Goal: Information Seeking & Learning: Check status

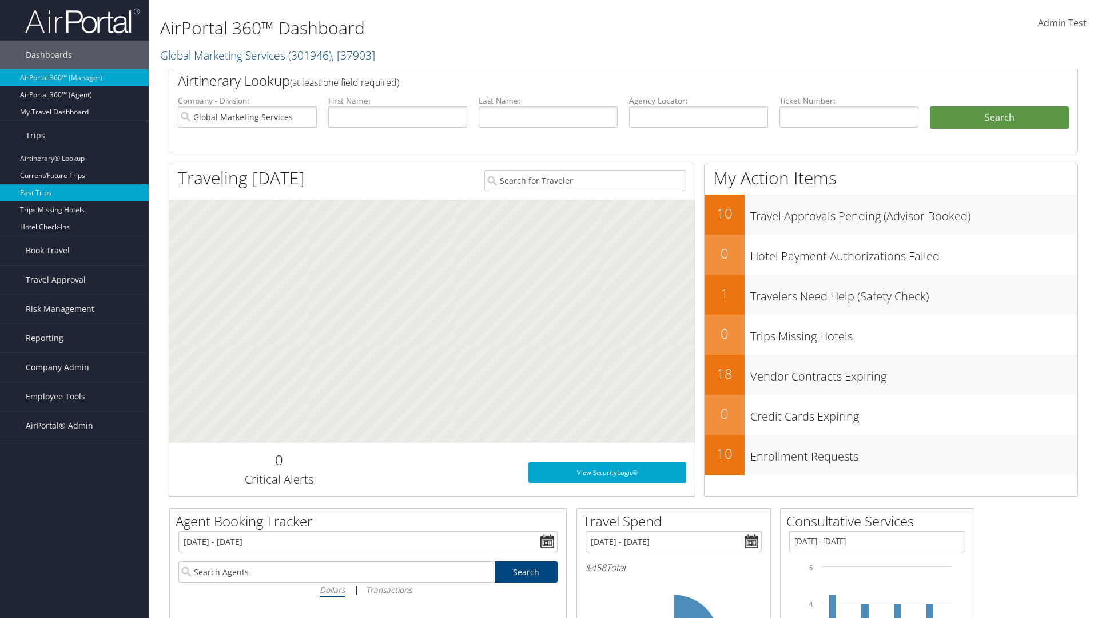
click at [74, 193] on link "Past Trips" at bounding box center [74, 192] width 149 height 17
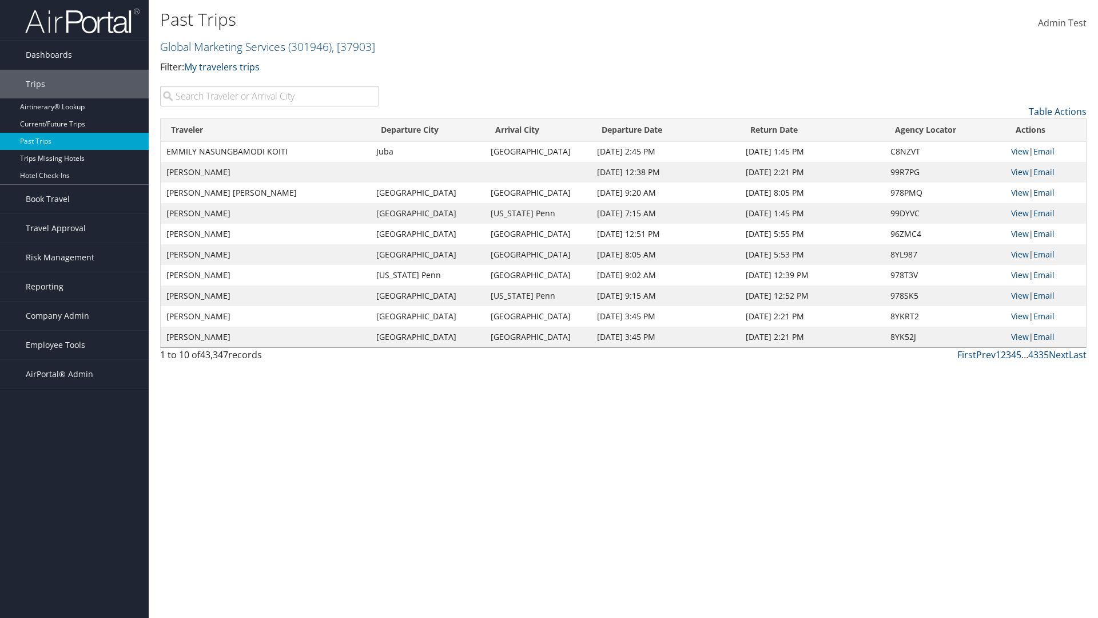
click at [269, 96] on input "search" at bounding box center [269, 96] width 219 height 21
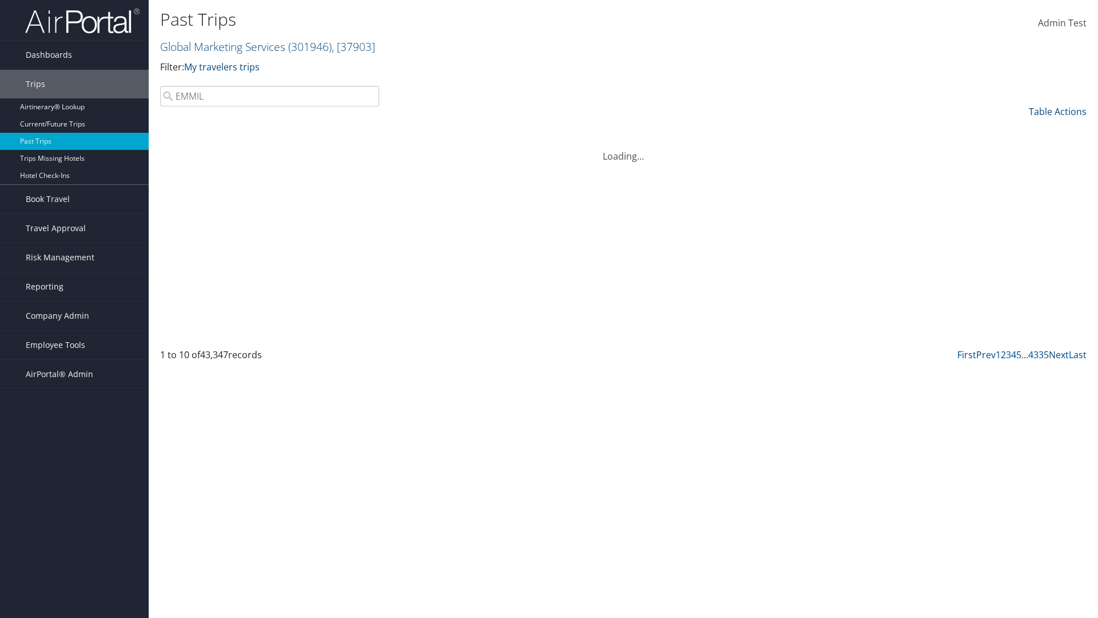
type input "EMMILY"
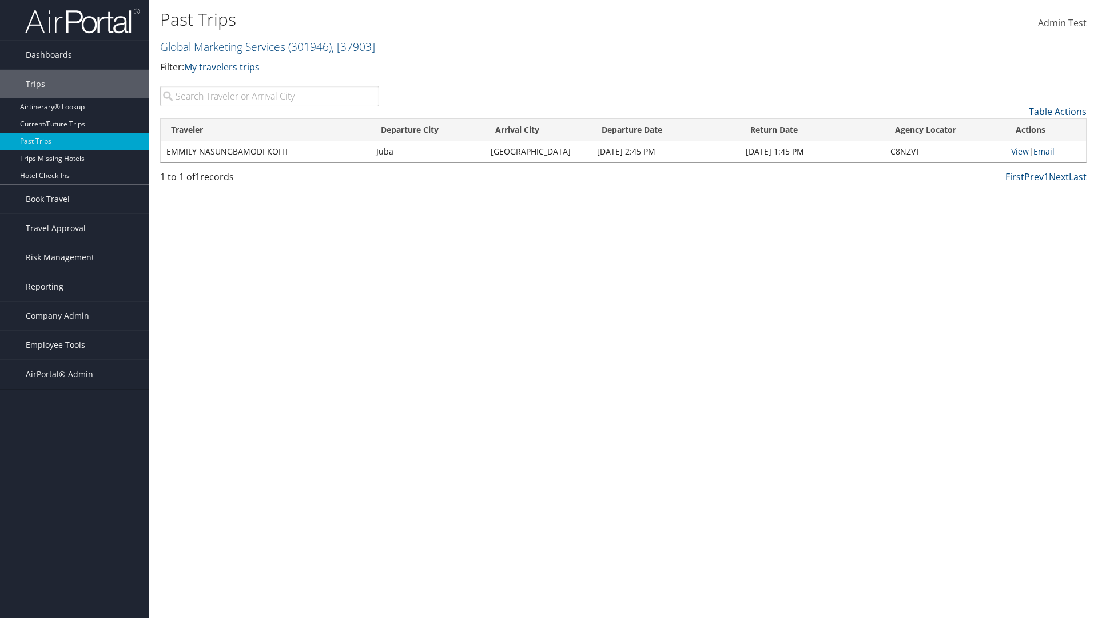
click at [269, 96] on input "search" at bounding box center [269, 96] width 219 height 21
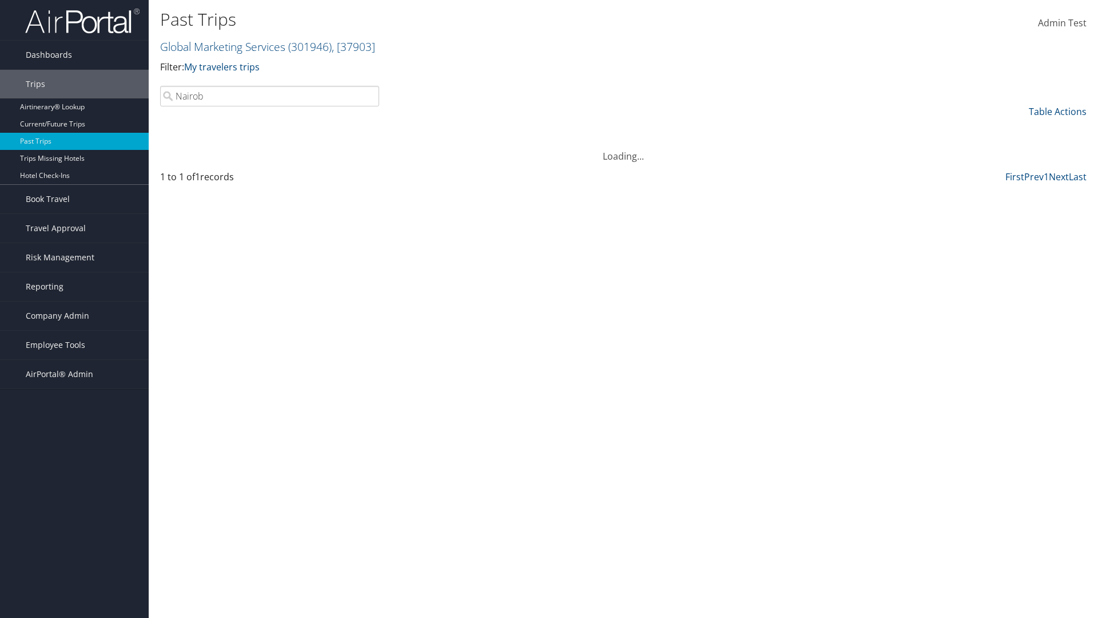
type input "Nairobi"
